Goal: Task Accomplishment & Management: Manage account settings

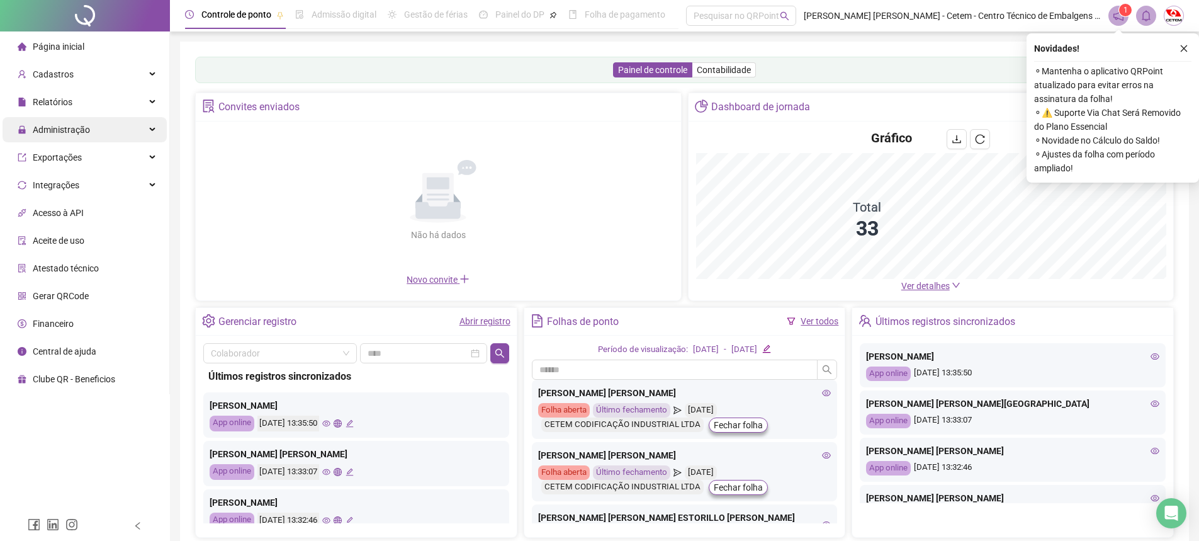
click at [55, 130] on span "Administração" at bounding box center [61, 130] width 57 height 10
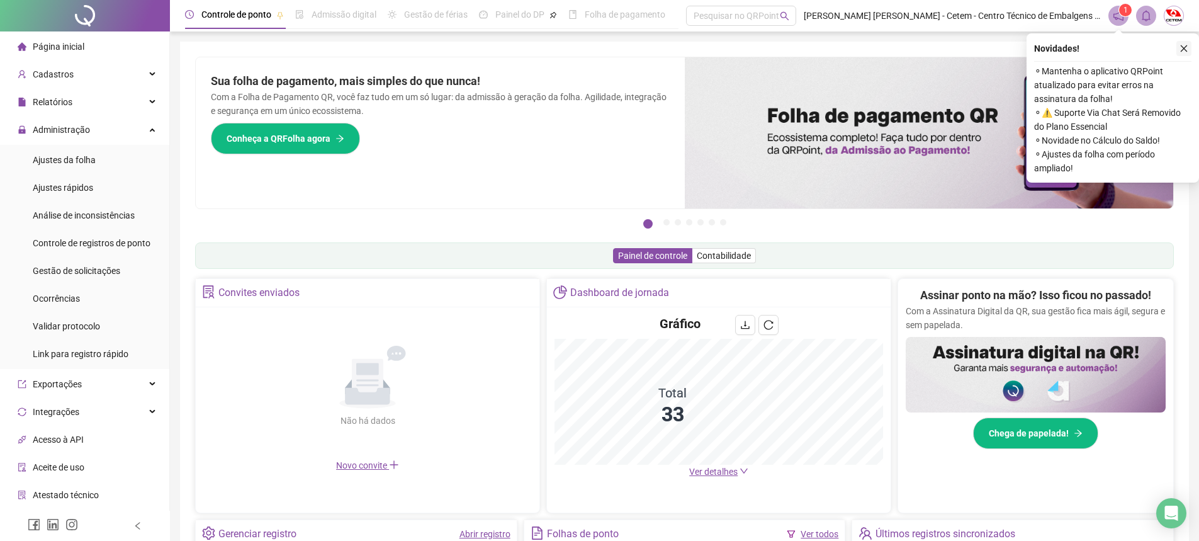
click at [1183, 47] on icon "close" at bounding box center [1183, 48] width 9 height 9
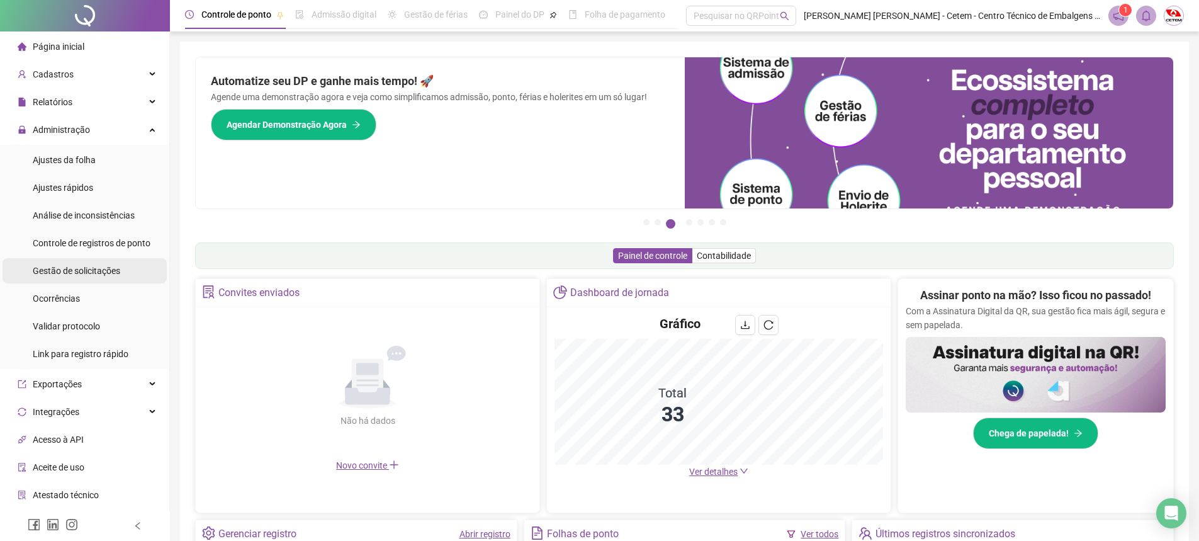
click at [79, 271] on span "Gestão de solicitações" at bounding box center [76, 271] width 87 height 10
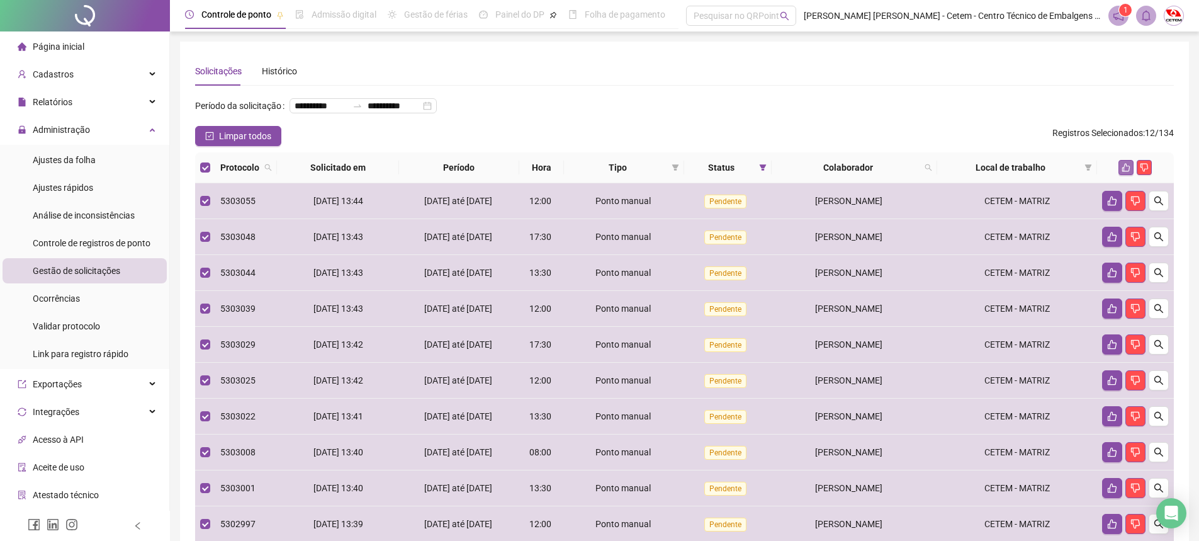
click at [1124, 172] on icon "like" at bounding box center [1125, 167] width 9 height 9
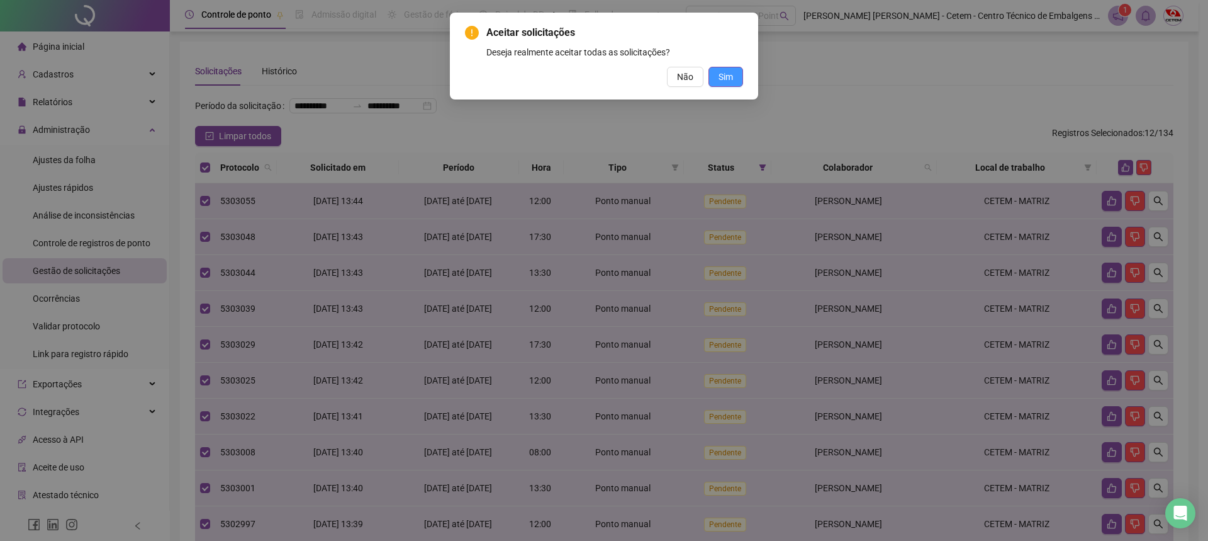
click at [730, 74] on span "Sim" at bounding box center [726, 77] width 14 height 14
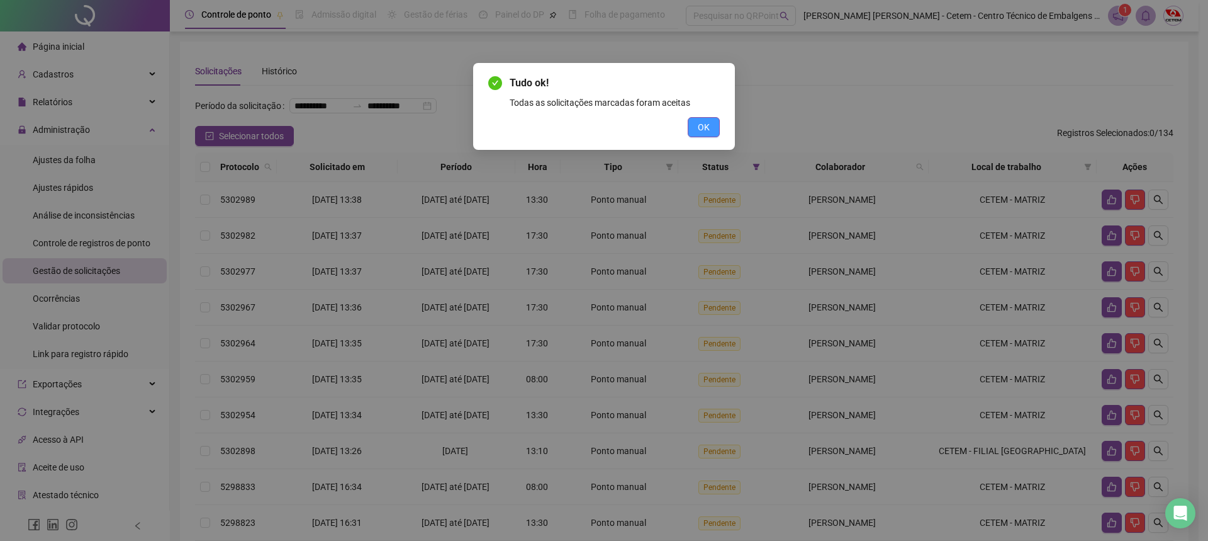
click at [701, 125] on span "OK" at bounding box center [704, 127] width 12 height 14
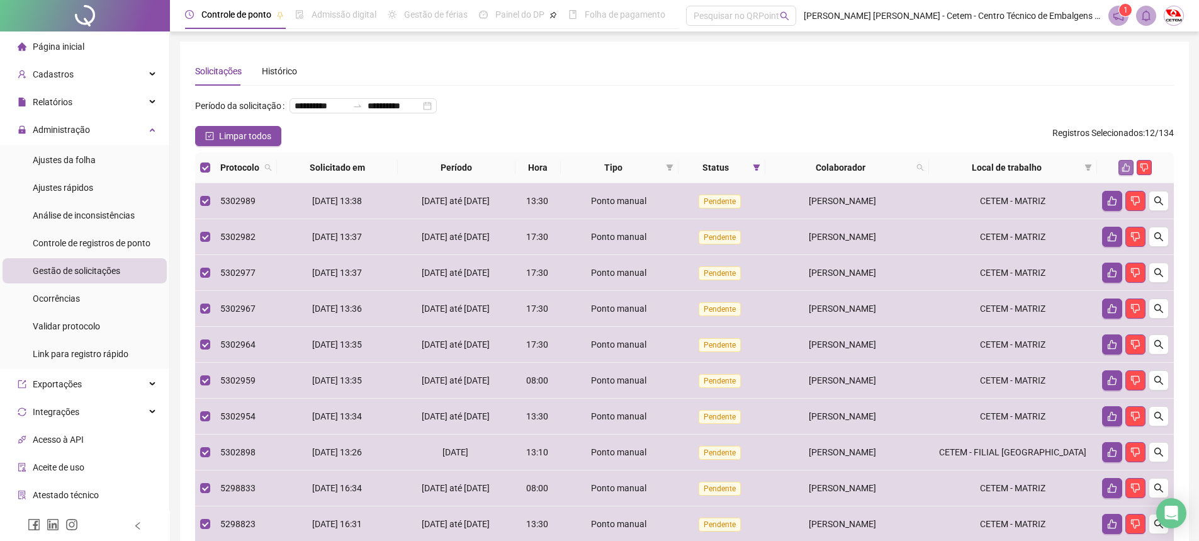
click at [1126, 172] on icon "like" at bounding box center [1125, 167] width 9 height 9
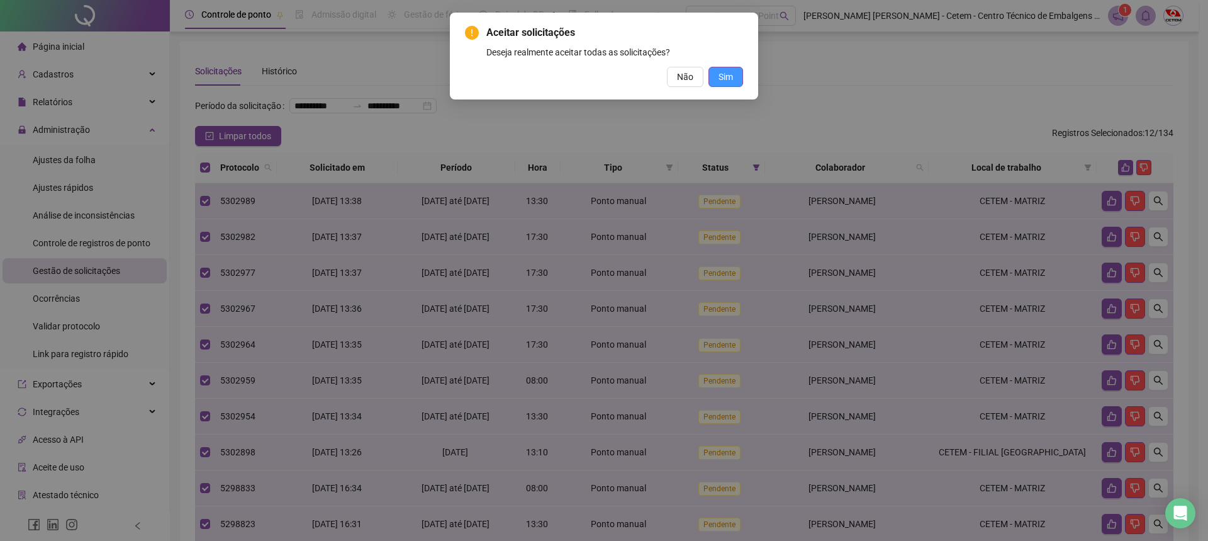
click at [734, 72] on button "Sim" at bounding box center [726, 77] width 35 height 20
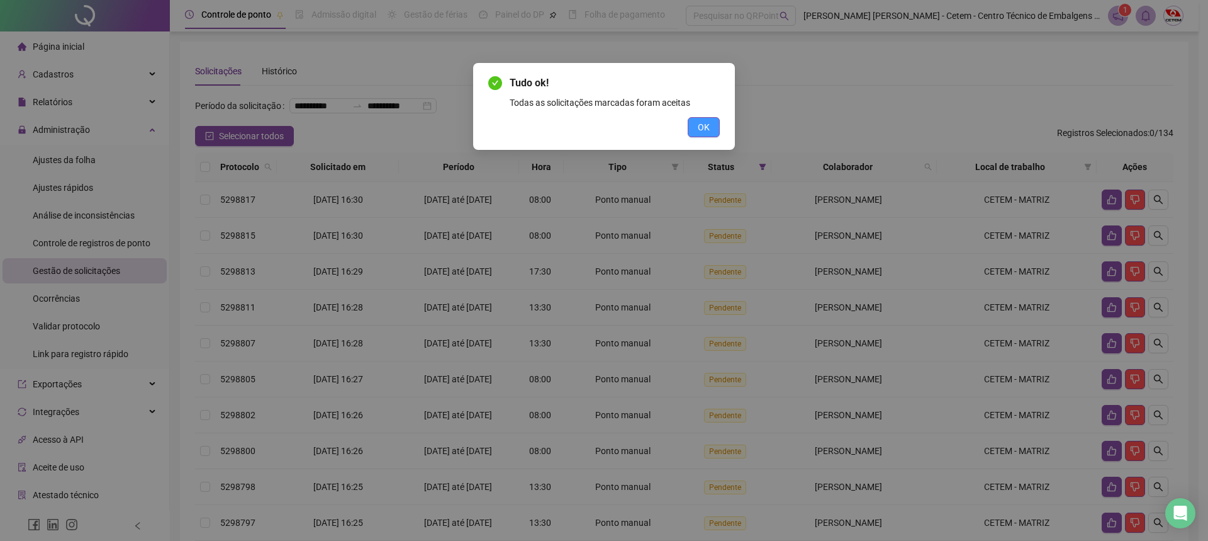
click at [710, 130] on button "OK" at bounding box center [704, 127] width 32 height 20
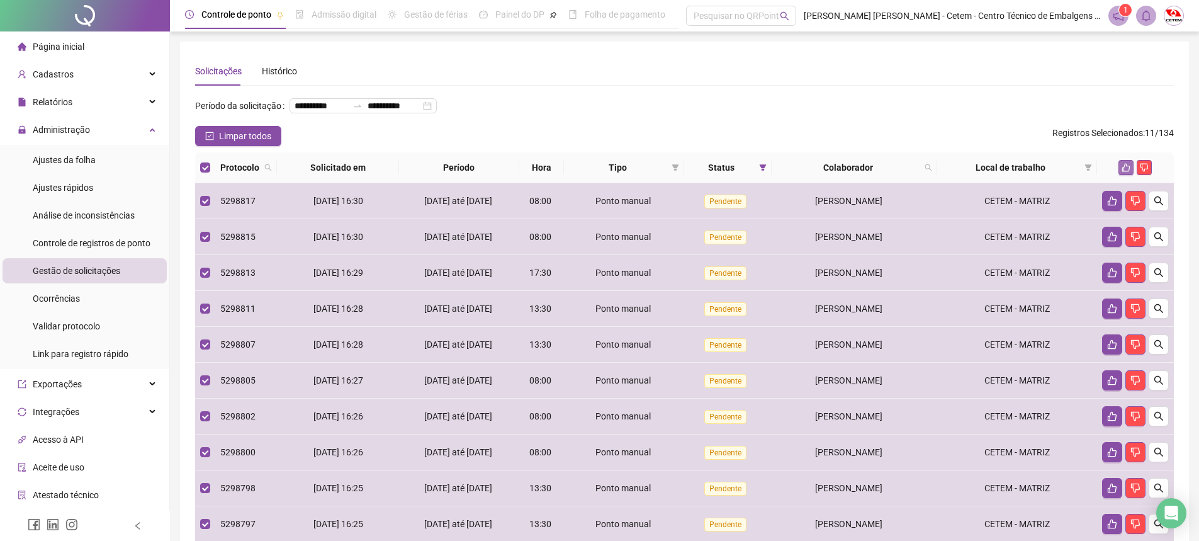
click at [1125, 172] on icon "like" at bounding box center [1126, 168] width 8 height 8
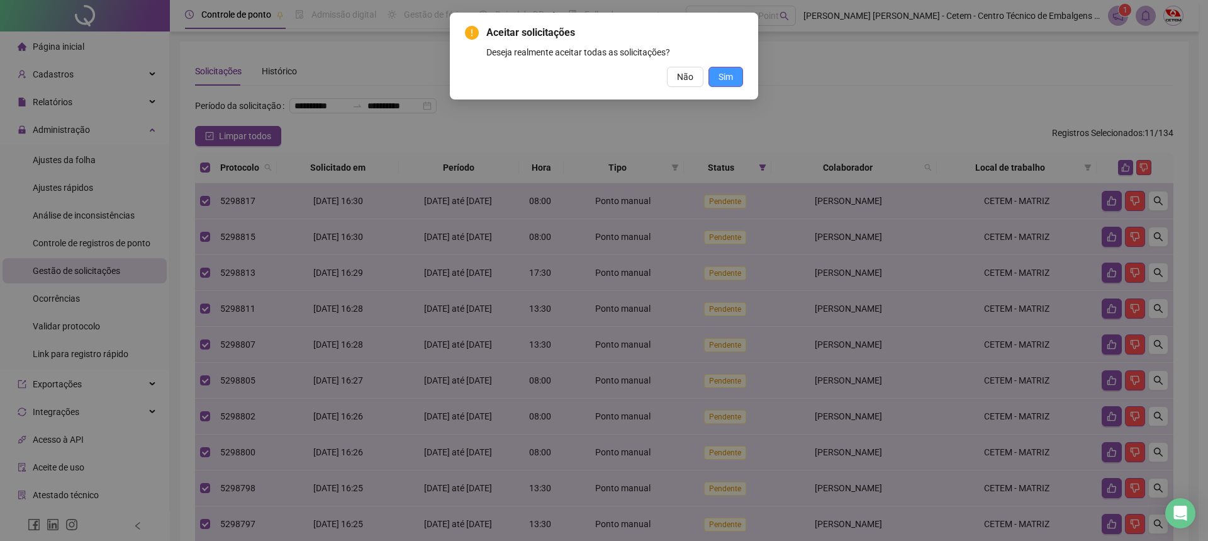
click at [742, 69] on button "Sim" at bounding box center [726, 77] width 35 height 20
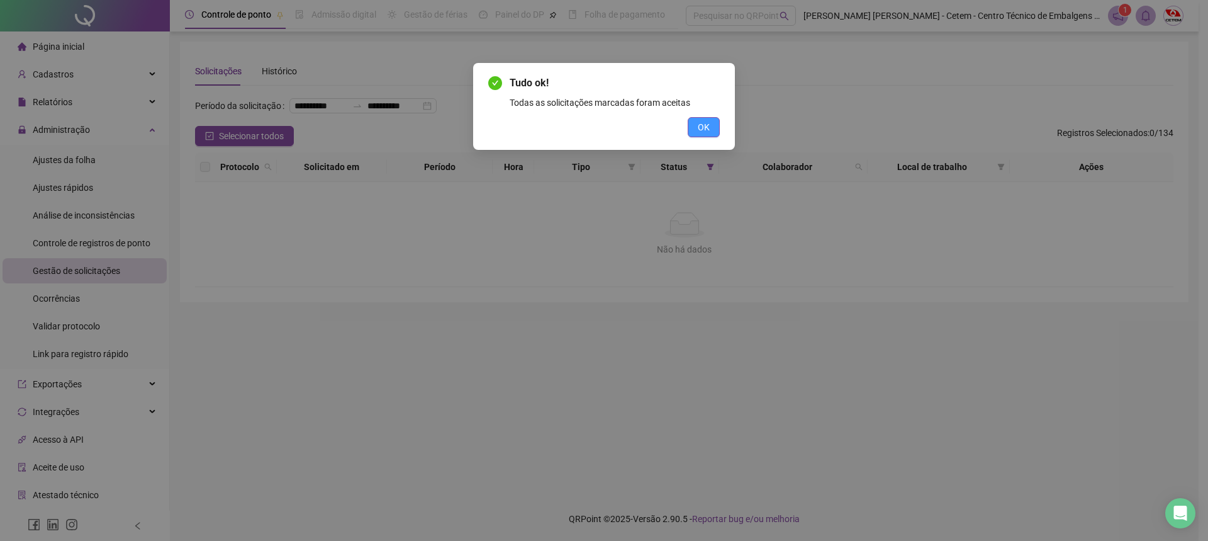
click at [698, 125] on span "OK" at bounding box center [704, 127] width 12 height 14
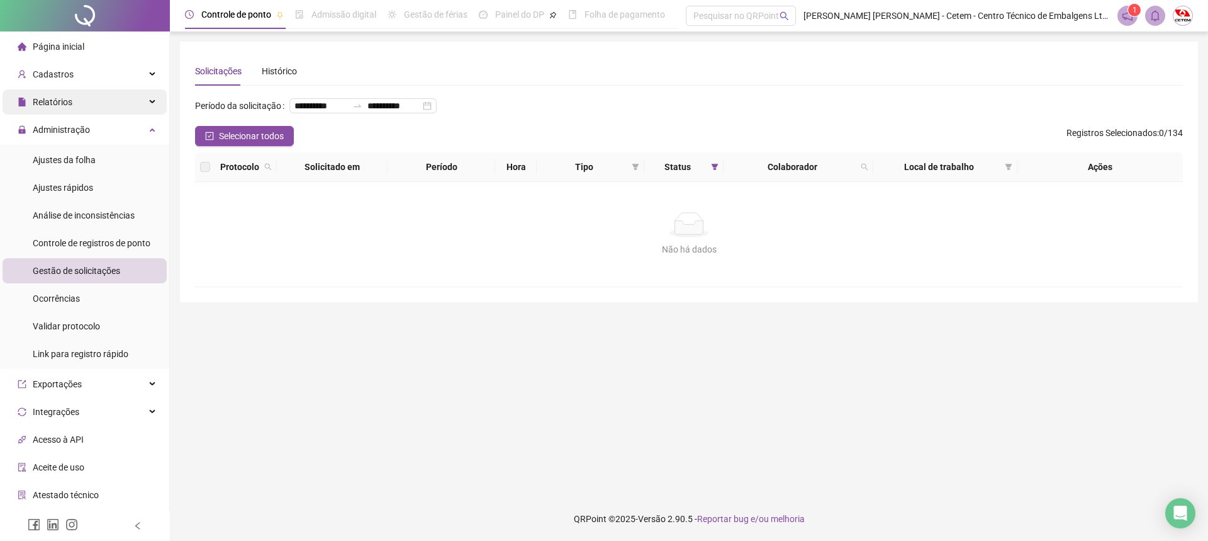
click at [47, 97] on span "Relatórios" at bounding box center [53, 102] width 40 height 10
